Goal: Check status: Check status

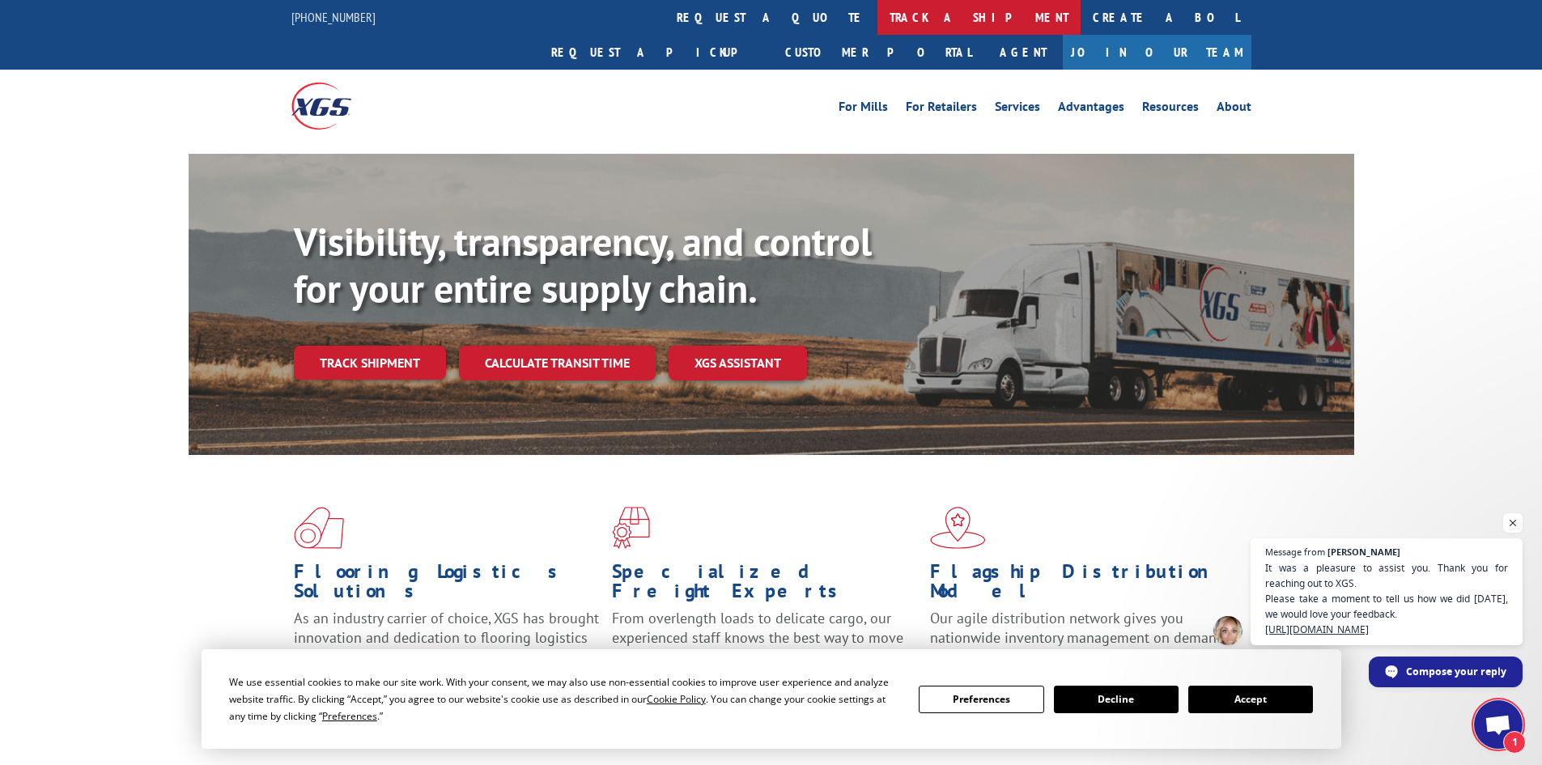
scroll to position [317, 0]
click at [877, 11] on link "track a shipment" at bounding box center [978, 17] width 203 height 35
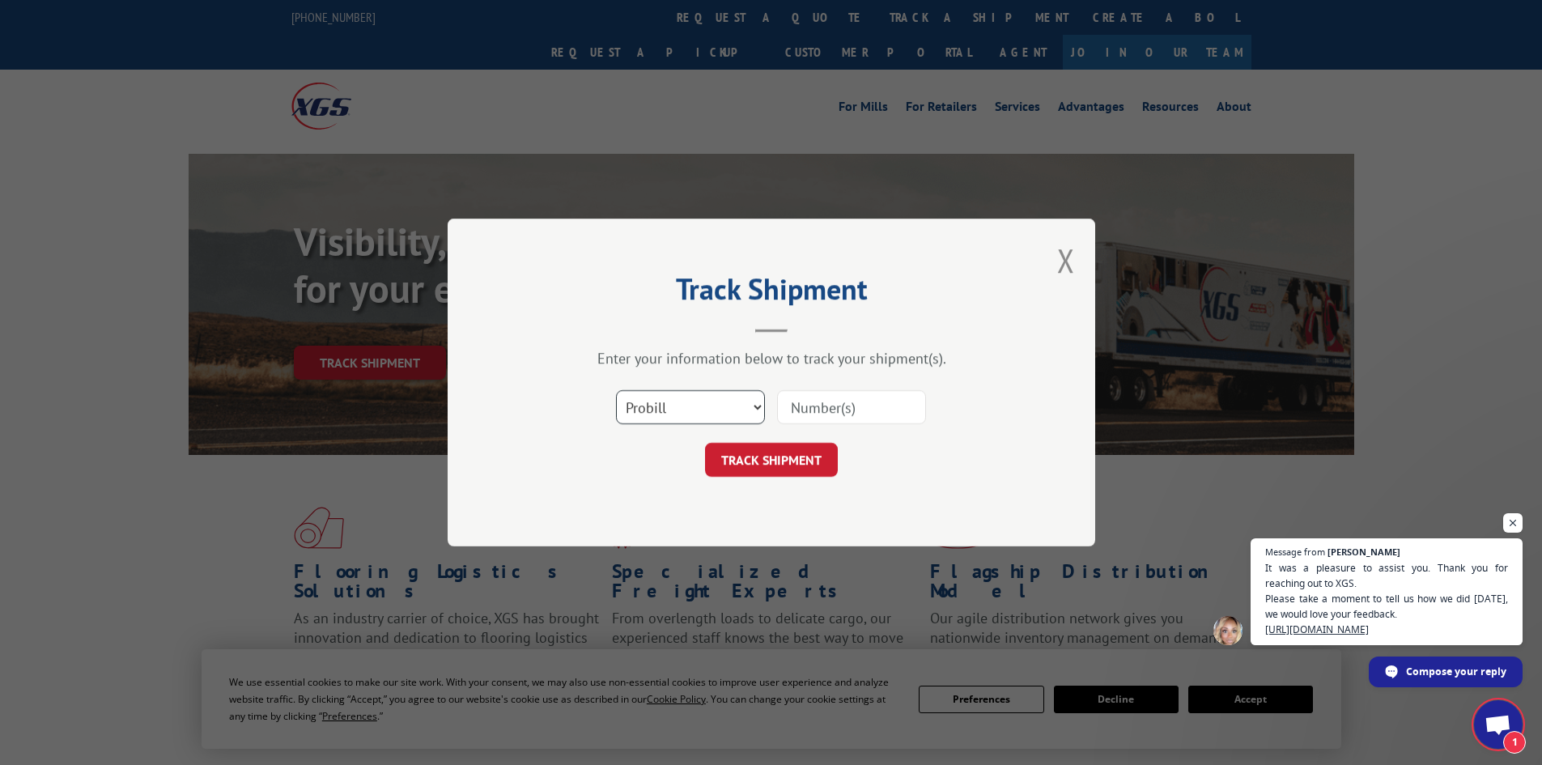
click at [667, 401] on select "Select category... Probill BOL PO" at bounding box center [690, 407] width 149 height 34
select select "bol"
click at [616, 390] on select "Select category... Probill BOL PO" at bounding box center [690, 407] width 149 height 34
click at [800, 408] on input at bounding box center [851, 407] width 149 height 34
type input "2880622"
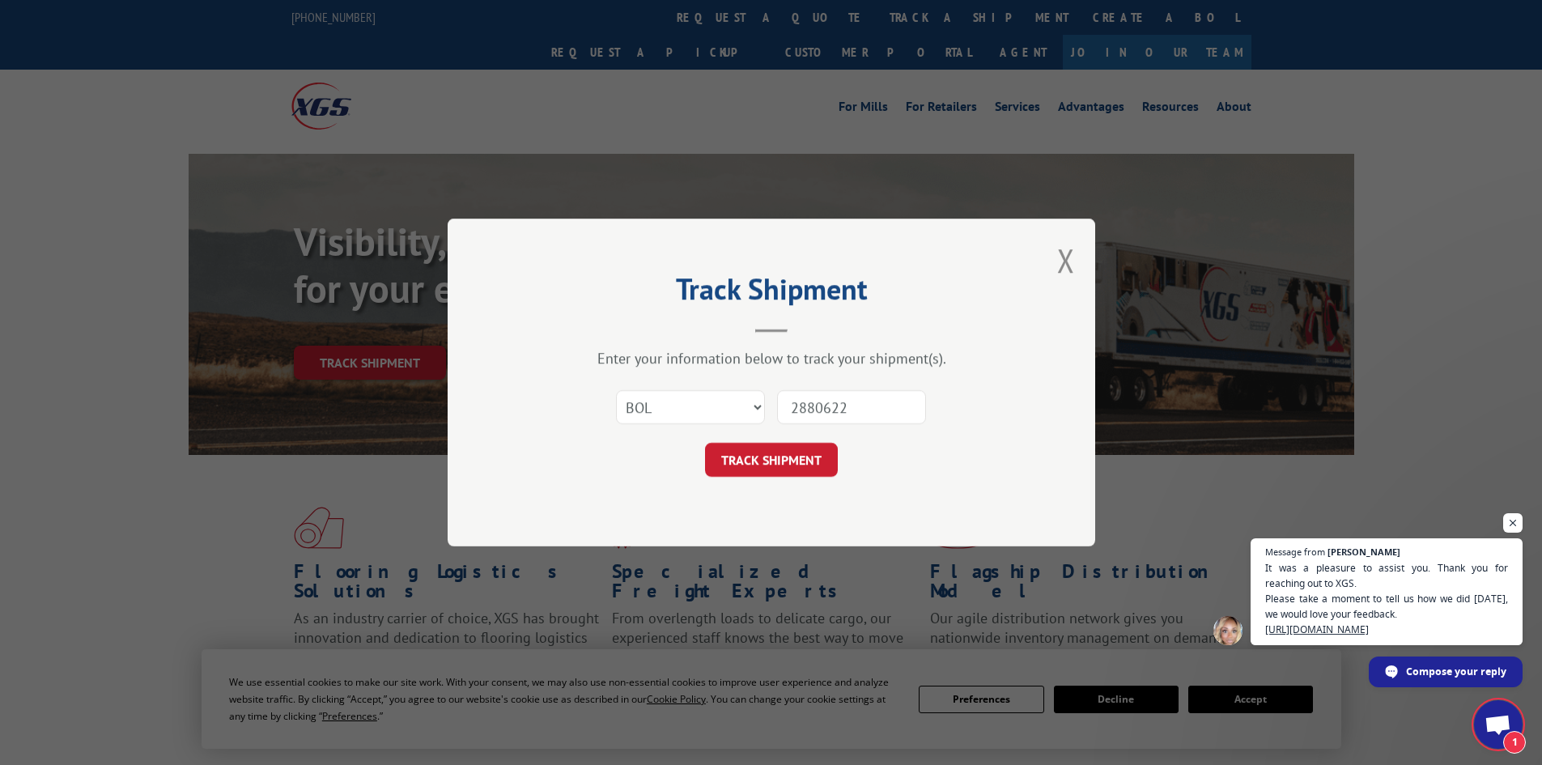
click button "TRACK SHIPMENT" at bounding box center [771, 460] width 133 height 34
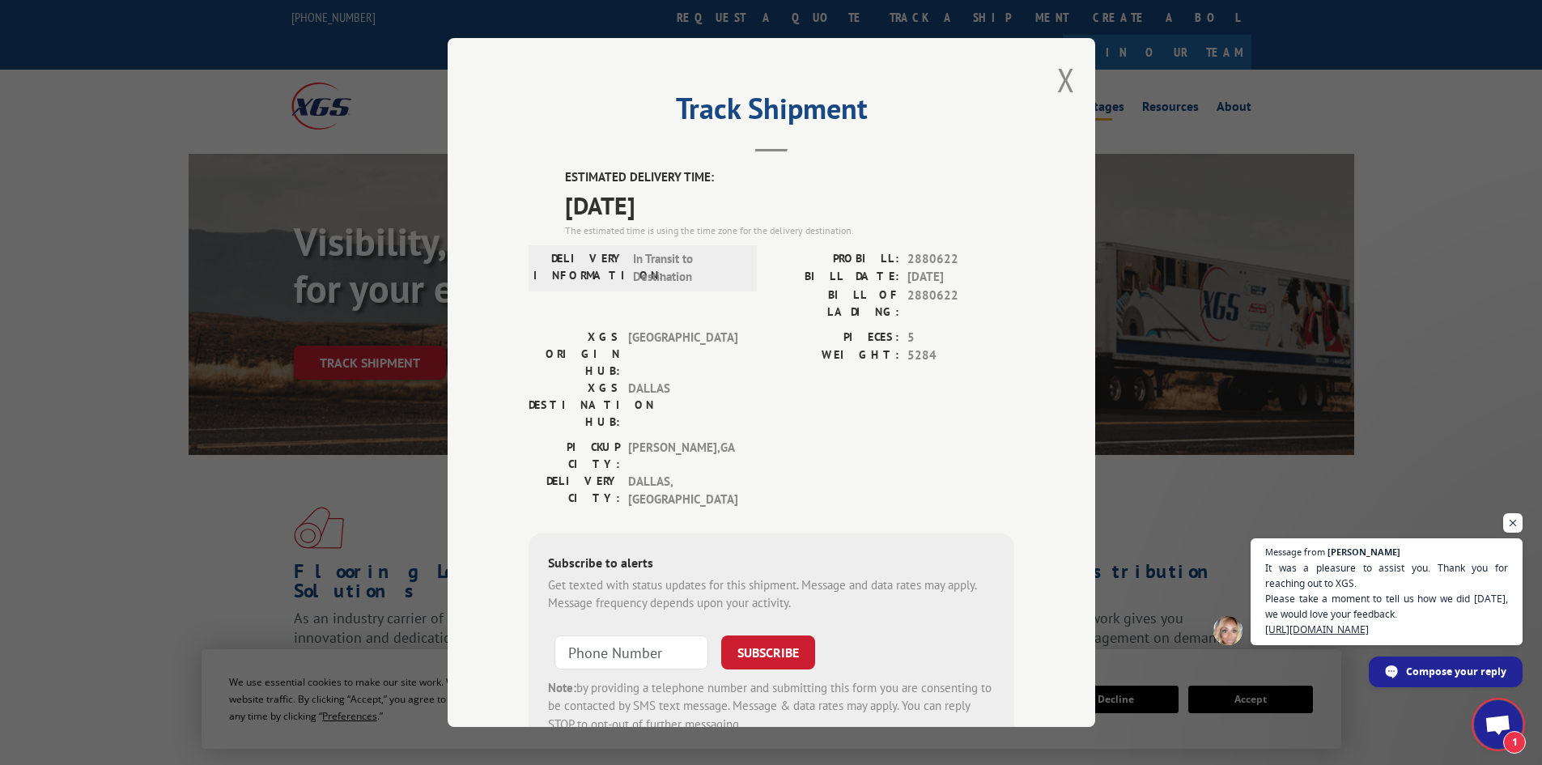
click at [1059, 73] on button "Close modal" at bounding box center [1066, 79] width 18 height 43
